Goal: Find specific page/section: Find specific page/section

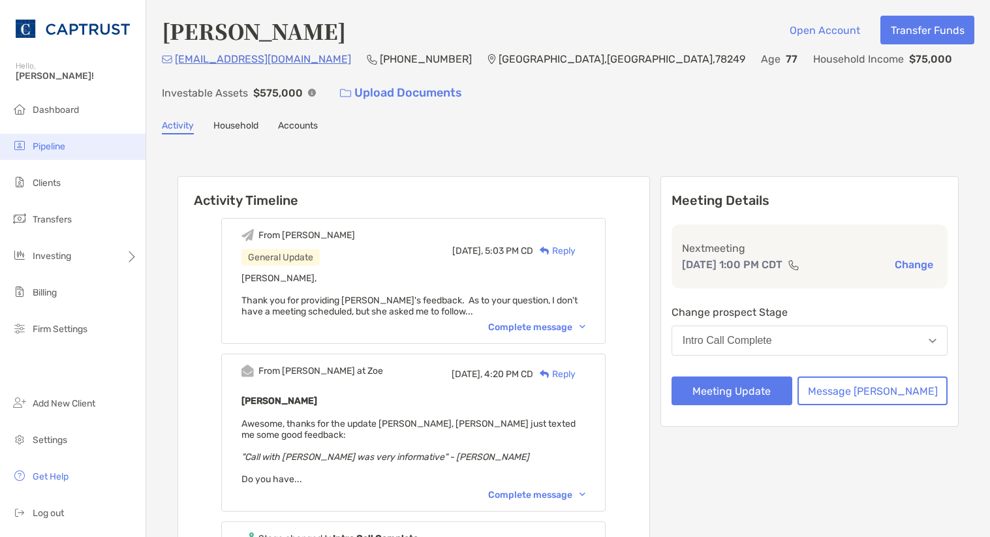
click at [38, 143] on span "Pipeline" at bounding box center [49, 146] width 33 height 11
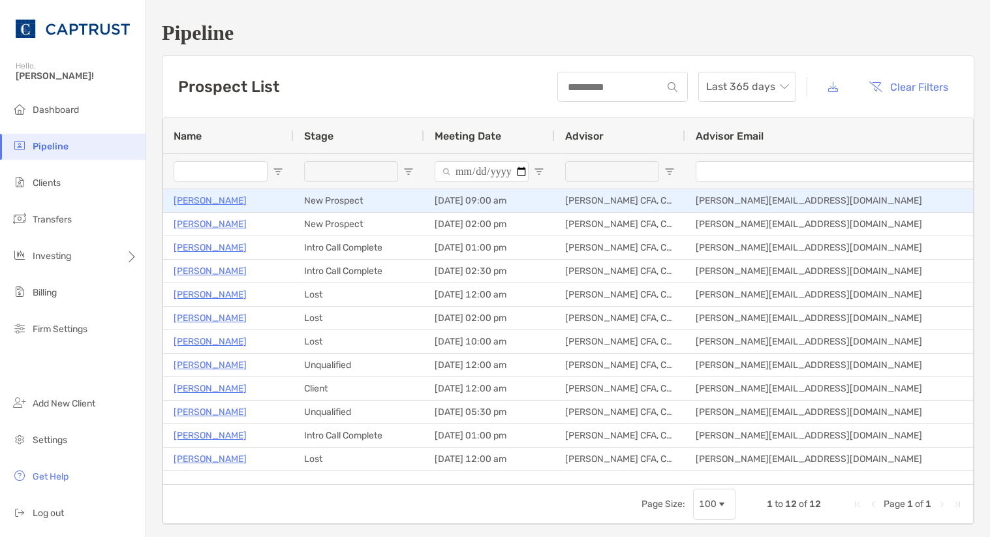
click at [243, 196] on p "[PERSON_NAME]" at bounding box center [210, 200] width 73 height 16
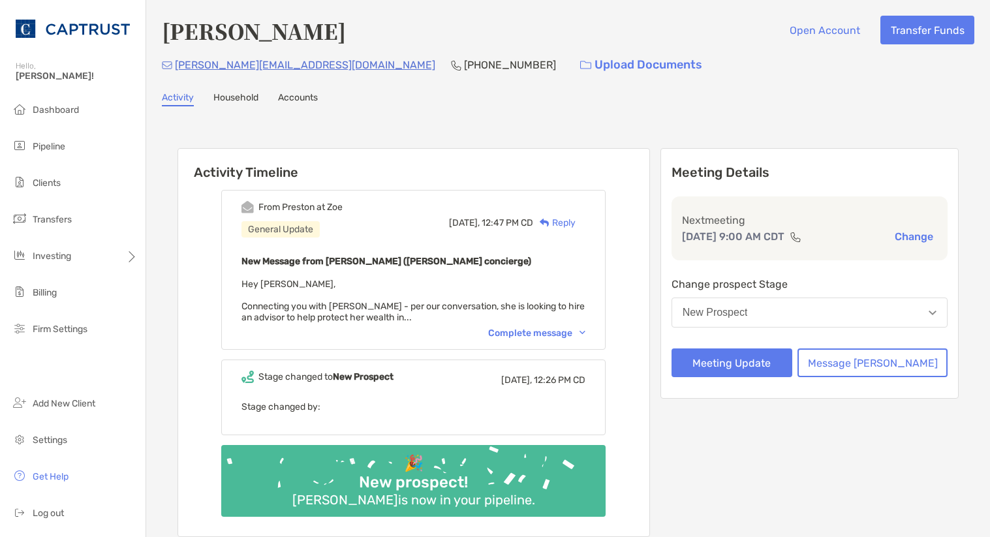
click at [237, 67] on p "[PERSON_NAME][EMAIL_ADDRESS][DOMAIN_NAME]" at bounding box center [305, 65] width 260 height 16
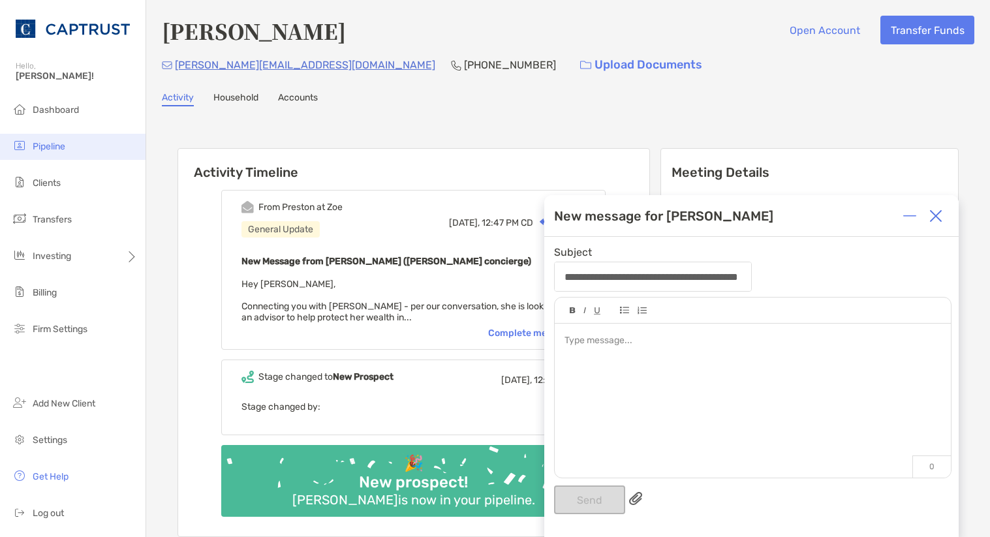
click at [49, 149] on span "Pipeline" at bounding box center [49, 146] width 33 height 11
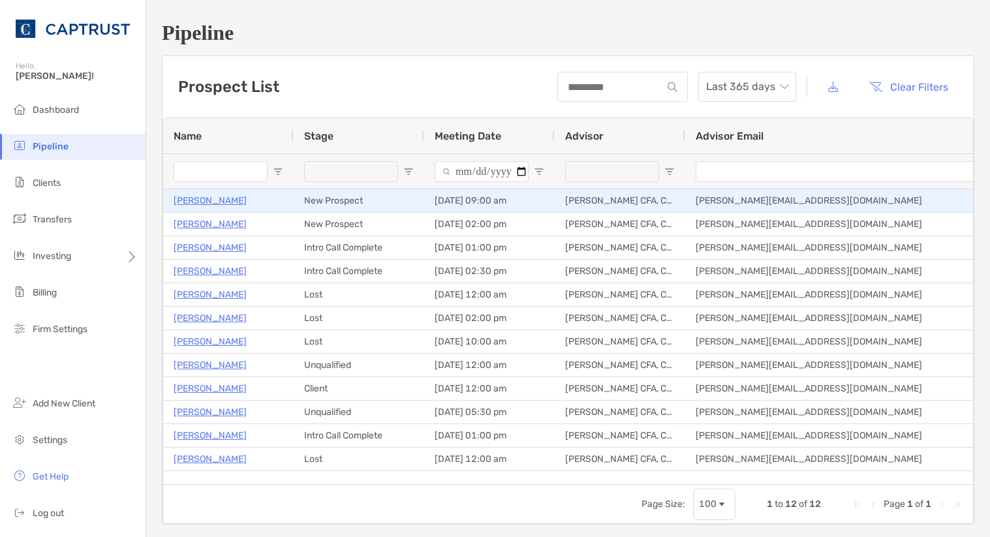
click at [217, 204] on p "[PERSON_NAME]" at bounding box center [210, 200] width 73 height 16
